Goal: Information Seeking & Learning: Learn about a topic

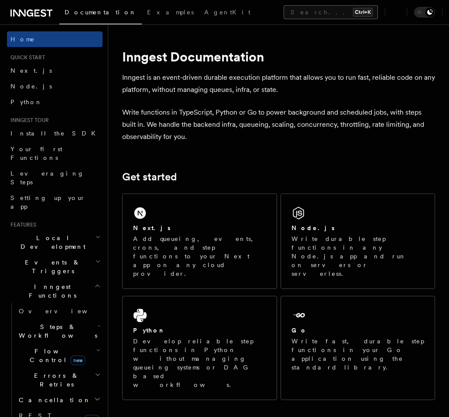
click at [284, 13] on button "Search... Ctrl+K" at bounding box center [331, 12] width 94 height 14
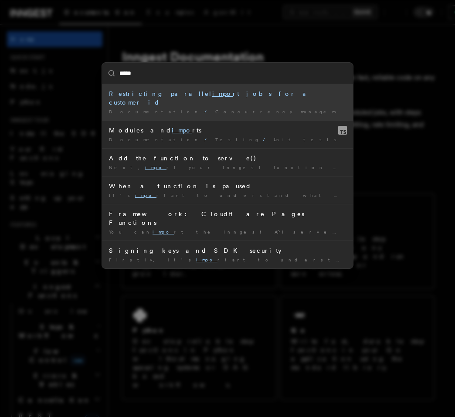
type input "******"
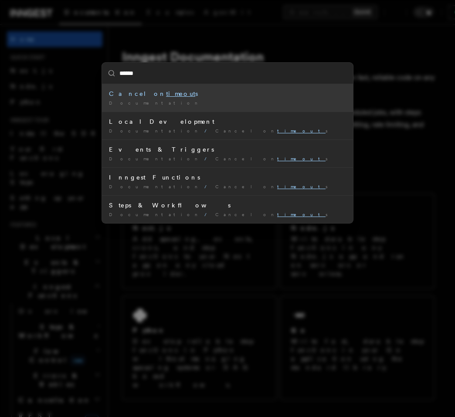
click at [189, 100] on div "Documentation /" at bounding box center [227, 103] width 237 height 7
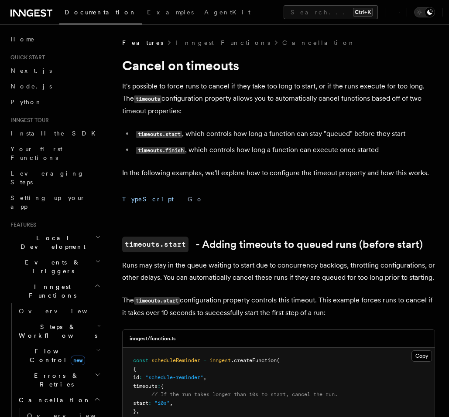
click at [195, 133] on li "timeouts.start , which controls how long a function can stay "queued" before th…" at bounding box center [283, 134] width 301 height 13
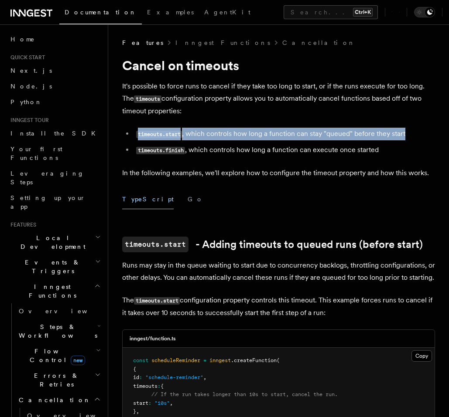
click at [195, 133] on li "timeouts.start , which controls how long a function can stay "queued" before th…" at bounding box center [283, 134] width 301 height 13
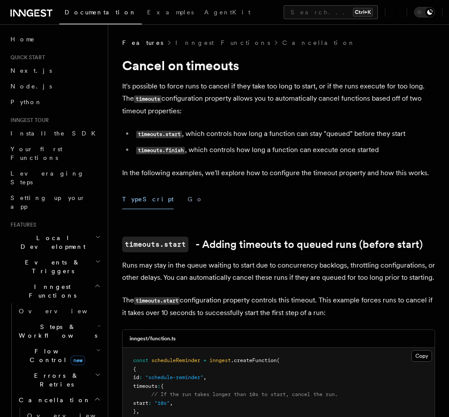
click at [263, 110] on p "It's possible to force runs to cancel if they take too long to start, or if the…" at bounding box center [278, 98] width 313 height 37
click at [331, 106] on p "It's possible to force runs to cancel if they take too long to start, or if the…" at bounding box center [278, 98] width 313 height 37
click at [332, 104] on p "It's possible to force runs to cancel if they take too long to start, or if the…" at bounding box center [278, 98] width 313 height 37
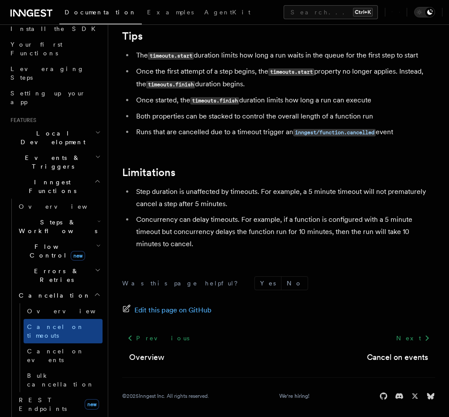
scroll to position [814, 0]
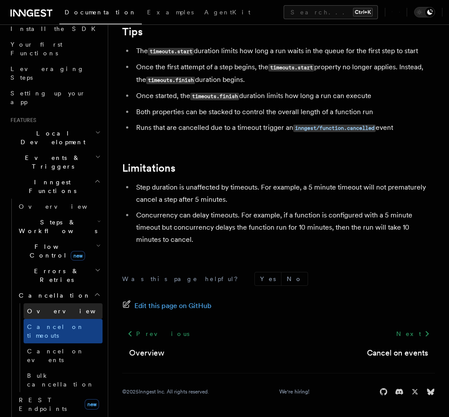
click at [64, 304] on link "Overview" at bounding box center [63, 312] width 79 height 16
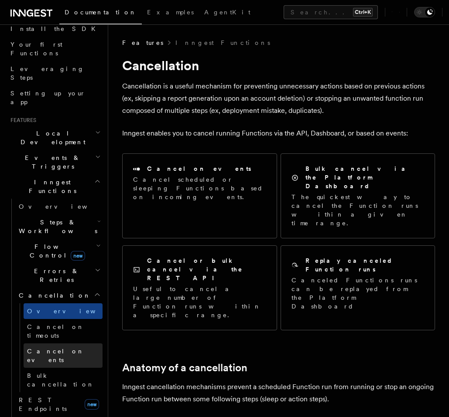
click at [55, 348] on span "Cancel on events" at bounding box center [55, 356] width 57 height 16
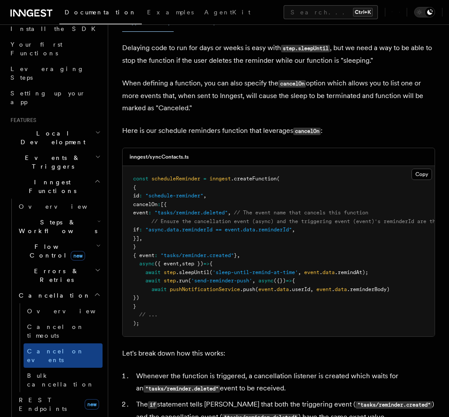
scroll to position [157, 0]
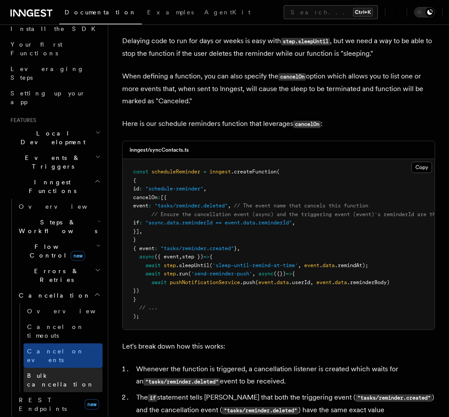
click at [61, 373] on span "Bulk cancellation" at bounding box center [60, 381] width 67 height 16
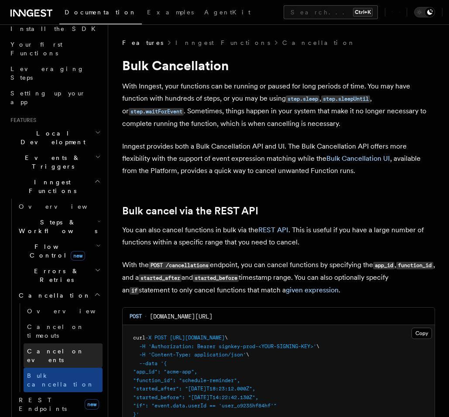
click at [61, 344] on link "Cancel on events" at bounding box center [63, 356] width 79 height 24
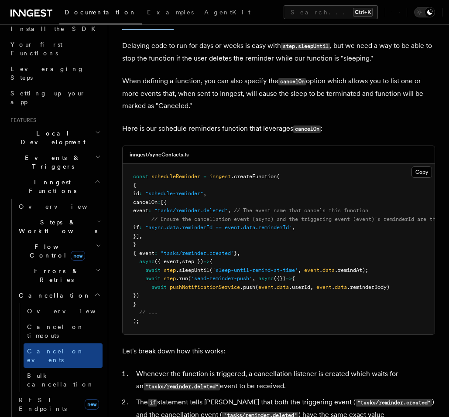
scroll to position [157, 0]
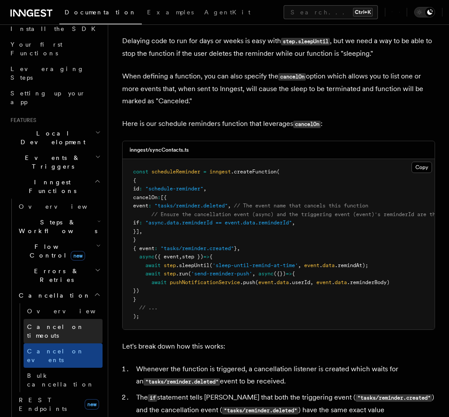
click at [69, 324] on span "Cancel on timeouts" at bounding box center [55, 332] width 57 height 16
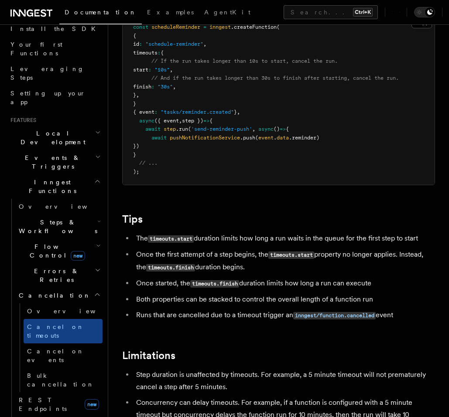
scroll to position [628, 0]
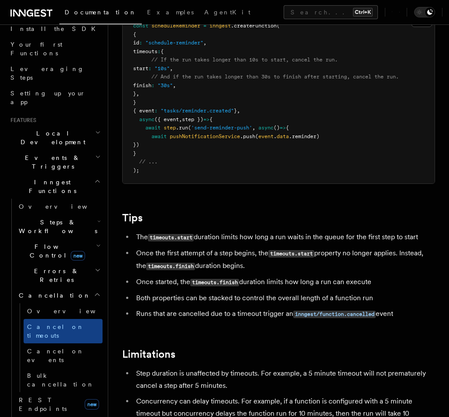
click at [247, 317] on li "Runs that are cancelled due to a timeout trigger an inngest/function.cancelled …" at bounding box center [283, 314] width 301 height 13
click at [246, 316] on li "Runs that are cancelled due to a timeout trigger an inngest/function.cancelled …" at bounding box center [283, 314] width 301 height 13
click at [265, 293] on li "Both properties can be stacked to control the overall length of a function run" at bounding box center [283, 298] width 301 height 12
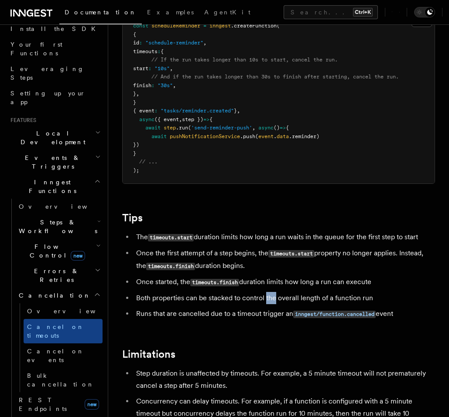
click at [259, 282] on div at bounding box center [259, 282] width 0 height 0
click at [286, 277] on li "Once started, the timeouts.finish duration limits how long a run can execute" at bounding box center [283, 282] width 301 height 13
click at [280, 266] on div at bounding box center [280, 266] width 0 height 0
click at [391, 252] on li "Once the first attempt of a step begins, the timeouts.start property no longer …" at bounding box center [283, 259] width 301 height 25
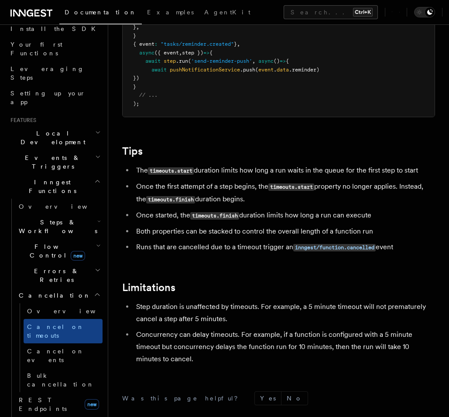
scroll to position [733, 0]
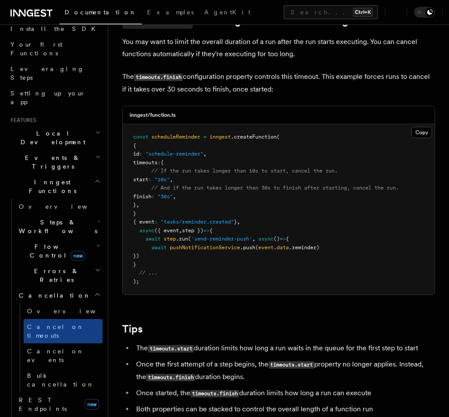
scroll to position [523, 0]
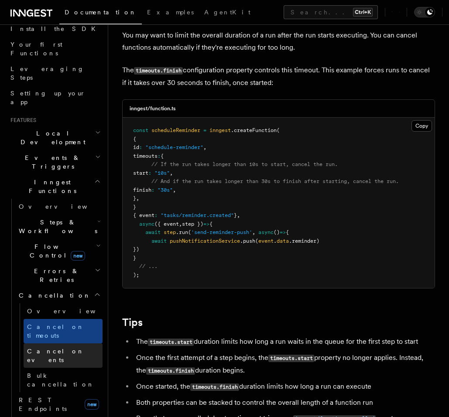
click at [72, 344] on link "Cancel on events" at bounding box center [63, 356] width 79 height 24
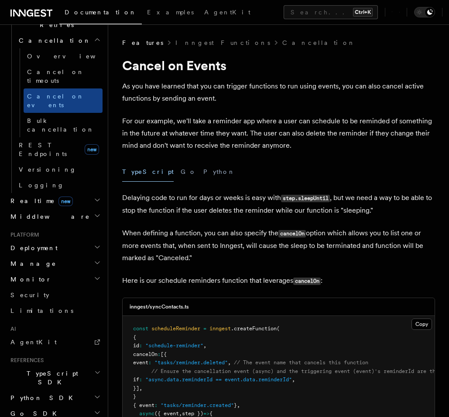
scroll to position [361, 0]
click at [52, 369] on span "TypeScript SDK" at bounding box center [50, 377] width 87 height 17
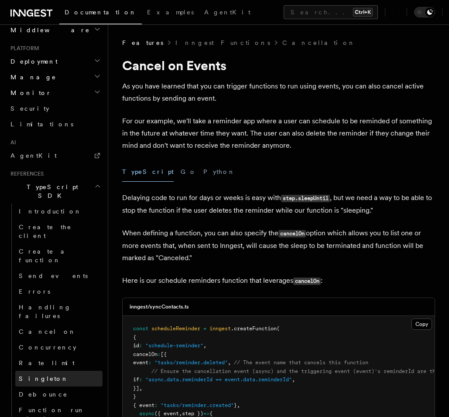
scroll to position [622, 0]
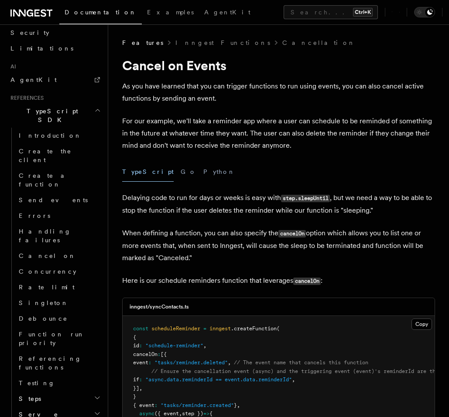
click at [55, 391] on h2 "Steps" at bounding box center [58, 399] width 87 height 16
click at [52, 407] on link "step.run()" at bounding box center [63, 415] width 79 height 16
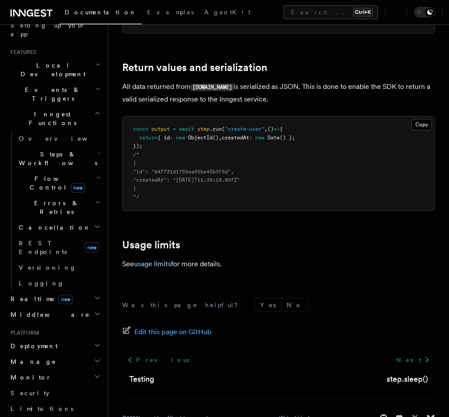
scroll to position [151, 0]
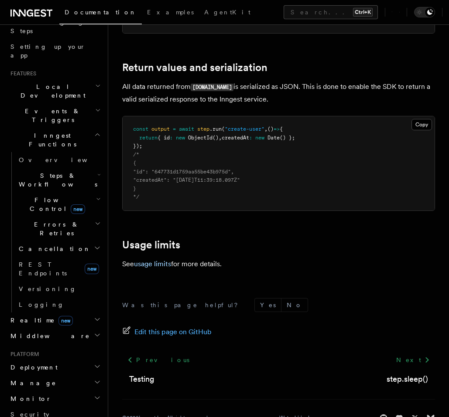
click at [58, 241] on h2 "Cancellation" at bounding box center [58, 249] width 87 height 16
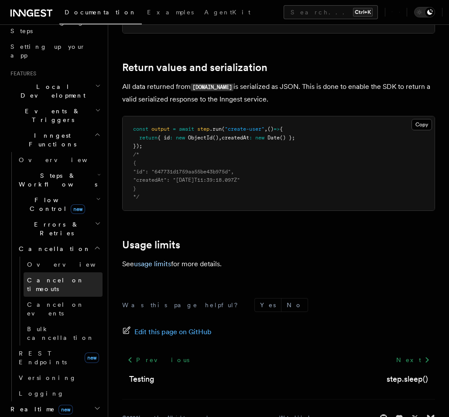
click at [53, 277] on span "Cancel on timeouts" at bounding box center [55, 285] width 57 height 16
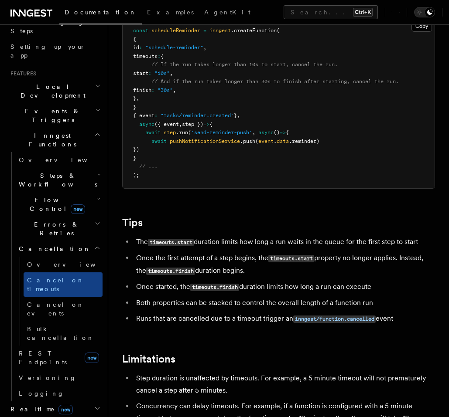
scroll to position [628, 0]
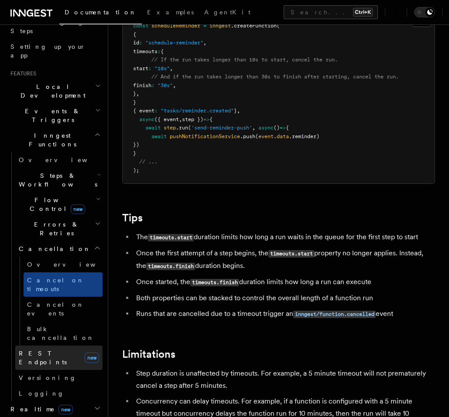
click at [65, 346] on link "REST Endpoints new" at bounding box center [58, 358] width 87 height 24
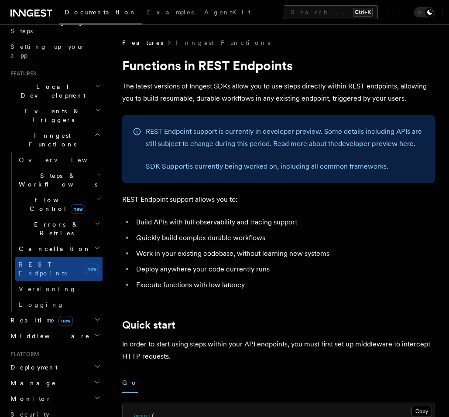
click at [65, 313] on h2 "Realtime new" at bounding box center [55, 321] width 96 height 16
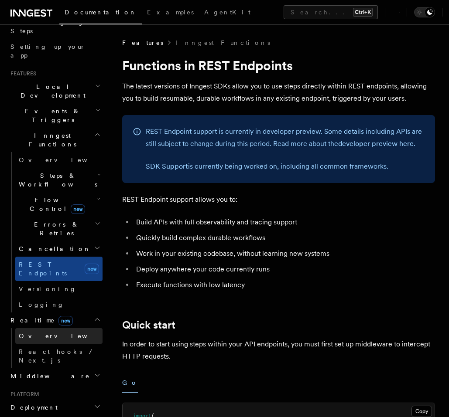
click at [58, 328] on link "Overview" at bounding box center [58, 336] width 87 height 16
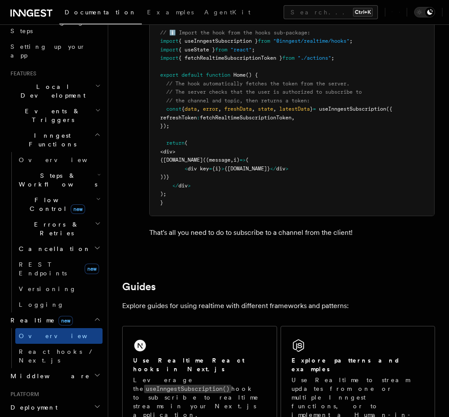
scroll to position [1675, 0]
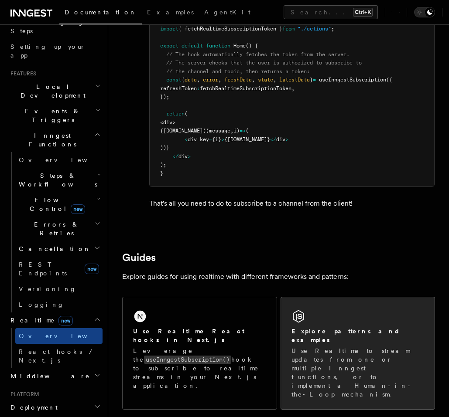
click at [333, 345] on h2 "Explore patterns and examples" at bounding box center [357, 335] width 133 height 17
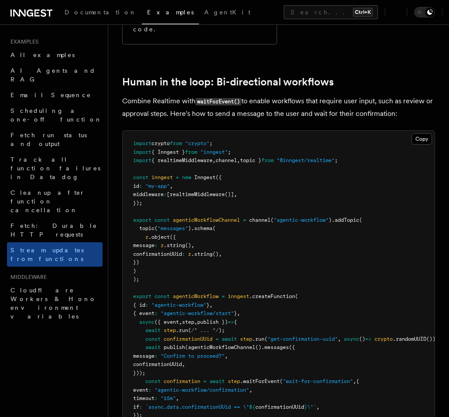
scroll to position [1727, 0]
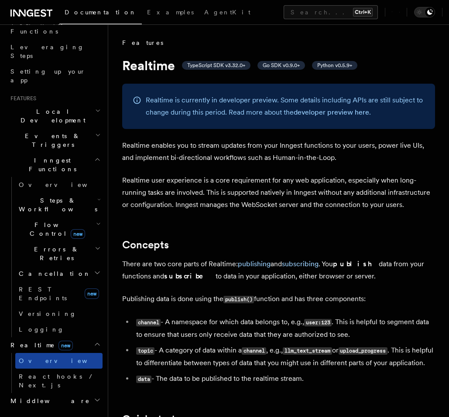
scroll to position [105, 0]
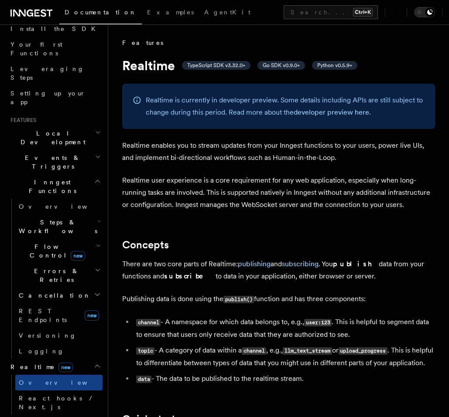
click at [94, 291] on icon "button" at bounding box center [97, 294] width 7 height 7
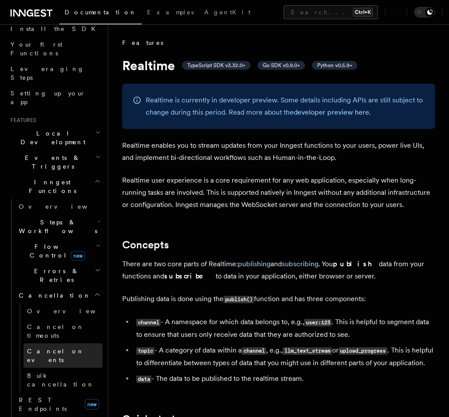
click at [69, 348] on span "Cancel on events" at bounding box center [55, 356] width 57 height 16
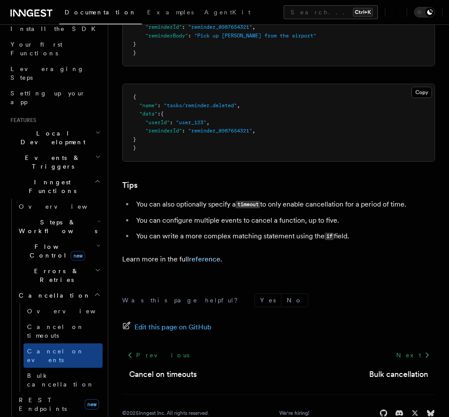
scroll to position [681, 0]
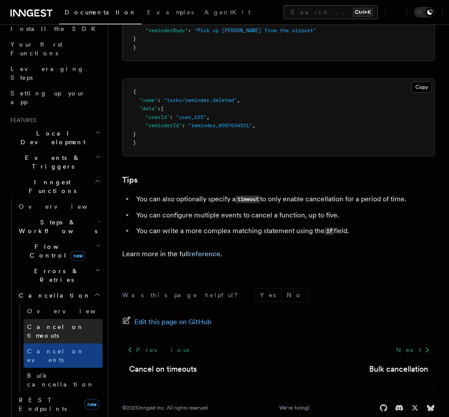
click at [47, 324] on span "Cancel on timeouts" at bounding box center [55, 332] width 57 height 16
